Goal: Task Accomplishment & Management: Complete application form

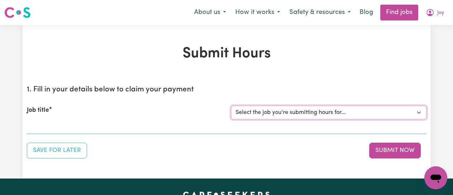
click at [371, 110] on select "Select the job you're submitting hours for... [[PERSON_NAME]] [DEMOGRAPHIC_DATA…" at bounding box center [328, 113] width 195 height 14
select select "12649"
click at [231, 106] on select "Select the job you're submitting hours for... [[PERSON_NAME]] [DEMOGRAPHIC_DATA…" at bounding box center [328, 113] width 195 height 14
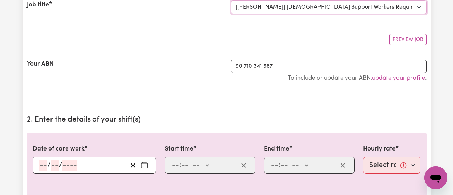
scroll to position [107, 0]
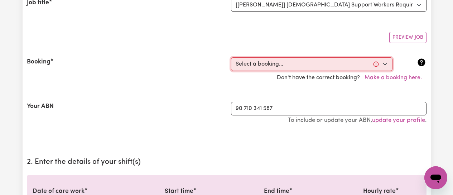
click at [387, 64] on select "Select a booking... [DATE] 09:00am to 01:00pm (RECURRING) [DATE] 09:00am to 01:…" at bounding box center [311, 64] width 161 height 14
select select "339458"
click at [231, 57] on select "Select a booking... [DATE] 09:00am to 01:00pm (RECURRING) [DATE] 09:00am to 01:…" at bounding box center [311, 64] width 161 height 14
type input "[DATE]"
type input "1"
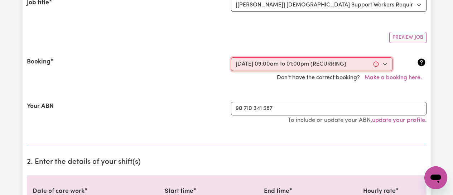
type input "9"
type input "2025"
type input "09:00"
type input "9"
type input "0"
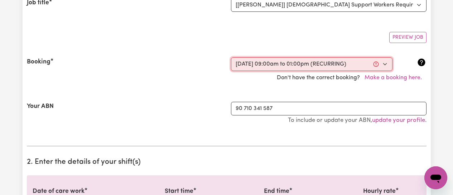
select select "am"
type input "13:00"
type input "1"
type input "0"
select select "pm"
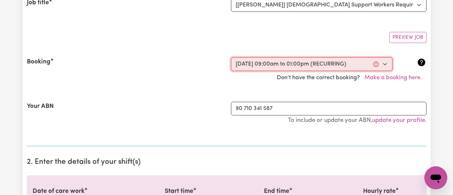
select select "50-Weekday"
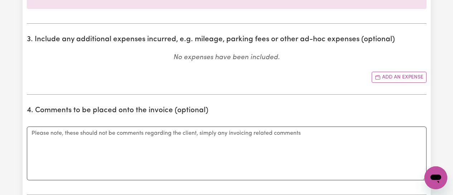
scroll to position [358, 0]
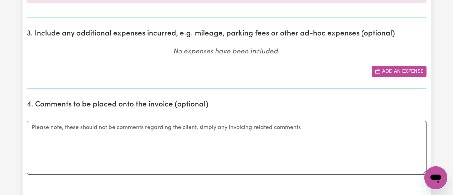
click at [385, 72] on button "Add an expense" at bounding box center [399, 71] width 55 height 11
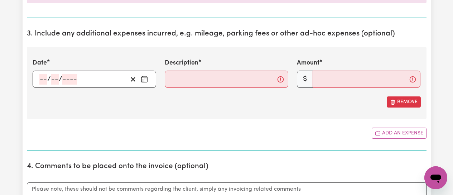
click at [143, 78] on icon "Enter the date of expense" at bounding box center [144, 79] width 7 height 7
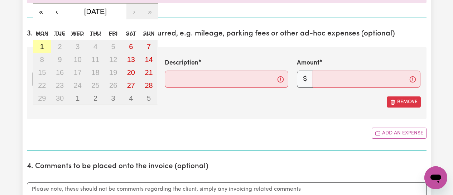
click at [46, 48] on button "1" at bounding box center [42, 46] width 18 height 13
type input "[DATE]"
type input "1"
type input "9"
type input "2025"
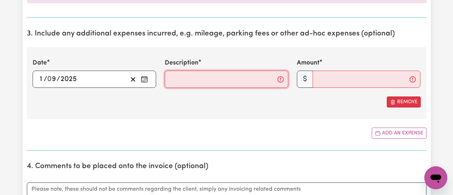
click at [194, 85] on input "Description" at bounding box center [227, 79] width 124 height 17
type input "Mileage from clients home to shops and return"
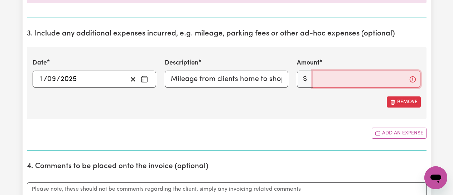
click at [335, 76] on input "Amount" at bounding box center [367, 79] width 108 height 17
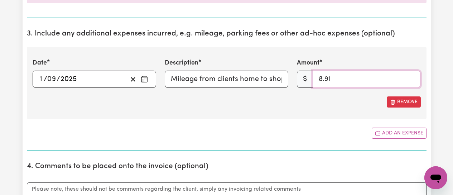
type input "8.91"
click at [314, 128] on div "Add an expense" at bounding box center [227, 132] width 400 height 11
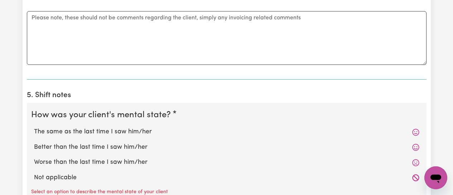
scroll to position [537, 0]
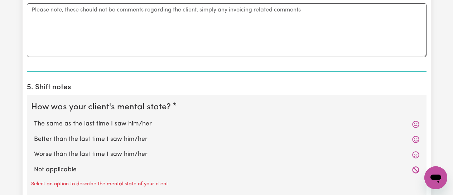
click at [97, 140] on label "Better than the last time I saw him/her" at bounding box center [226, 139] width 385 height 9
click at [34, 135] on input "Better than the last time I saw him/her" at bounding box center [34, 134] width 0 height 0
radio input "true"
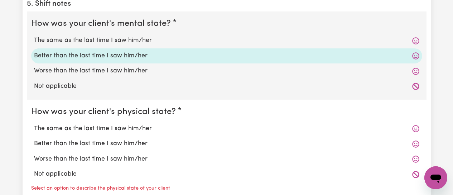
scroll to position [644, 0]
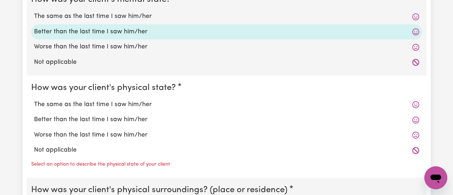
click at [100, 120] on label "Better than the last time I saw him/her" at bounding box center [226, 119] width 385 height 9
click at [34, 115] on input "Better than the last time I saw him/her" at bounding box center [34, 115] width 0 height 0
radio input "true"
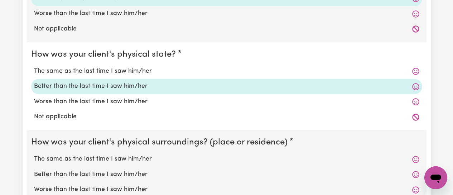
scroll to position [752, 0]
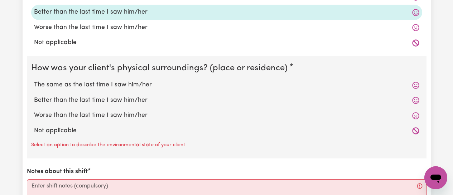
click at [103, 83] on label "The same as the last time I saw him/her" at bounding box center [226, 84] width 385 height 9
click at [34, 80] on input "The same as the last time I saw him/her" at bounding box center [34, 80] width 0 height 0
radio input "true"
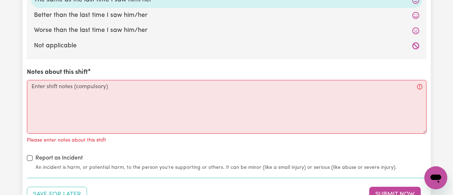
scroll to position [859, 0]
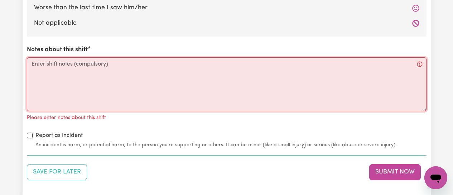
click at [43, 66] on textarea "Notes about this shift" at bounding box center [227, 84] width 400 height 54
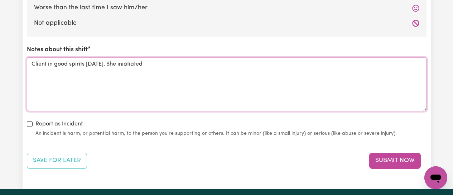
click at [127, 64] on textarea "Client in good spirits [DATE]. She iniatiated" at bounding box center [227, 84] width 400 height 54
click at [154, 67] on textarea "Client in good spirits [DATE]. She initiated" at bounding box center [227, 84] width 400 height 54
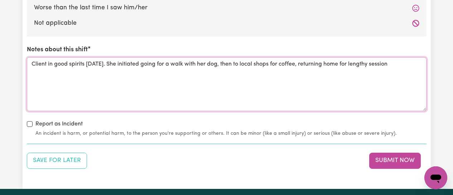
click at [369, 66] on textarea "Client in good spirits [DATE]. She initiated going for a walk with her dog, the…" at bounding box center [227, 84] width 400 height 54
click at [408, 68] on textarea "Client in good spirits [DATE]. She initiated going for a walk with her dog, the…" at bounding box center [227, 84] width 400 height 54
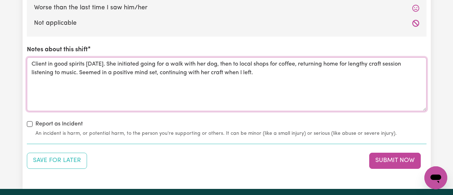
click at [401, 66] on textarea "Client in good spirits [DATE]. She initiated going for a walk with her dog, the…" at bounding box center [227, 84] width 400 height 54
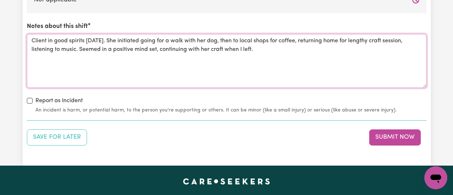
scroll to position [895, 0]
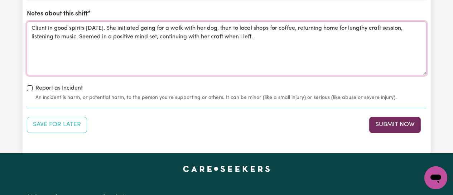
type textarea "Client in good spirits [DATE]. She initiated going for a walk with her dog, the…"
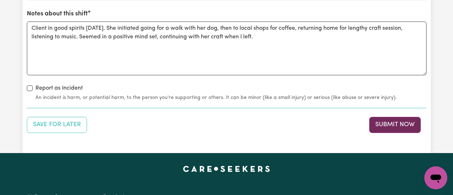
click at [396, 126] on button "Submit Now" at bounding box center [395, 125] width 52 height 16
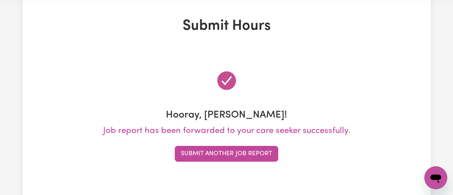
scroll to position [0, 0]
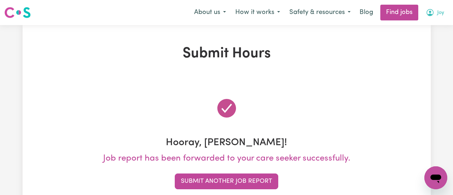
click at [428, 14] on icon "My Account" at bounding box center [430, 12] width 9 height 9
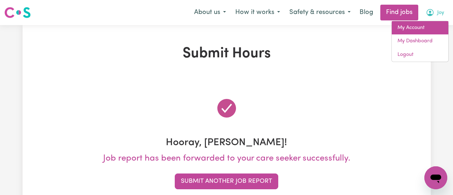
click at [410, 29] on link "My Account" at bounding box center [420, 28] width 57 height 14
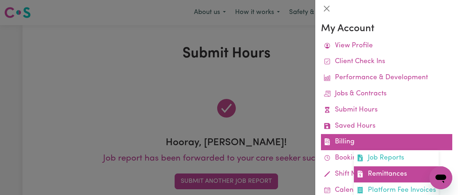
click at [392, 173] on link "Remittances" at bounding box center [396, 174] width 85 height 16
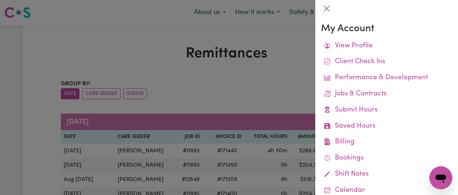
click at [271, 77] on div at bounding box center [229, 97] width 458 height 195
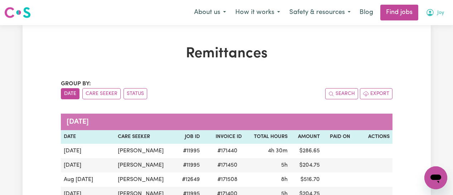
click at [431, 9] on icon "My Account" at bounding box center [430, 12] width 9 height 9
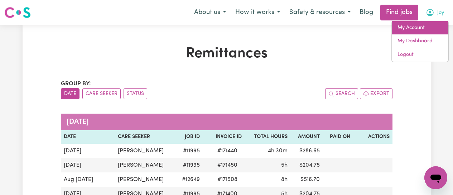
click at [420, 29] on link "My Account" at bounding box center [420, 28] width 57 height 14
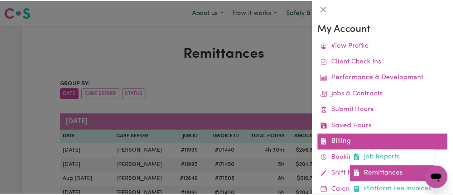
scroll to position [72, 0]
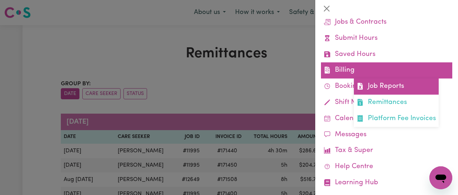
click at [396, 88] on link "Job Reports" at bounding box center [396, 86] width 85 height 16
